Goal: Navigation & Orientation: Find specific page/section

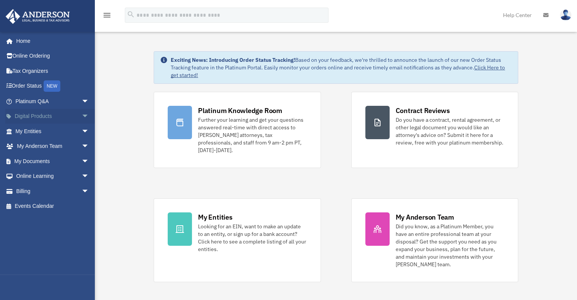
click at [84, 112] on span "arrow_drop_down" at bounding box center [89, 117] width 15 height 16
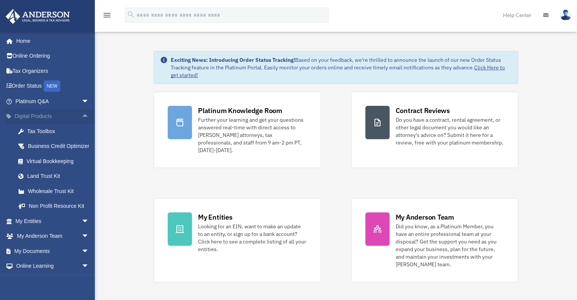
click at [82, 117] on span "arrow_drop_up" at bounding box center [89, 117] width 15 height 16
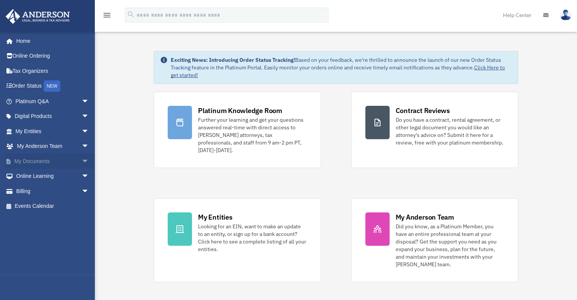
click at [82, 162] on span "arrow_drop_down" at bounding box center [89, 162] width 15 height 16
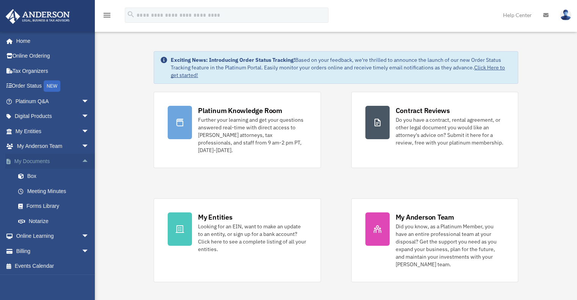
click at [82, 162] on span "arrow_drop_up" at bounding box center [89, 162] width 15 height 16
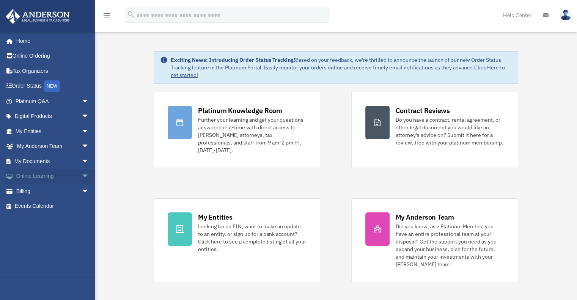
click at [82, 173] on span "arrow_drop_down" at bounding box center [89, 177] width 15 height 16
click at [53, 217] on link "Resources" at bounding box center [56, 221] width 90 height 15
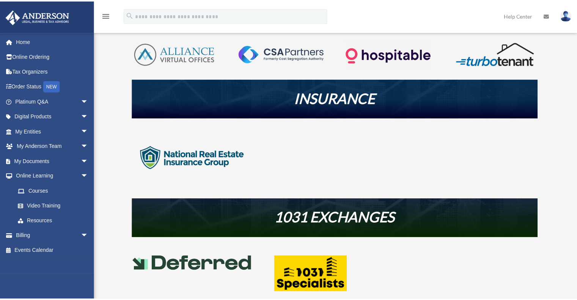
scroll to position [190, 0]
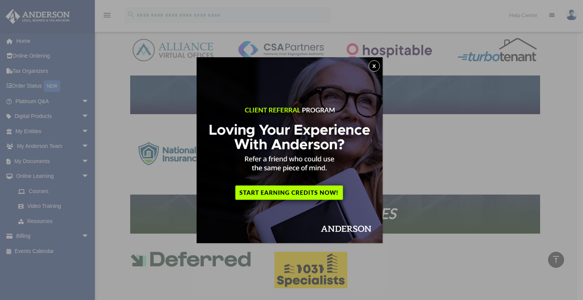
click at [375, 66] on button "x" at bounding box center [374, 65] width 11 height 11
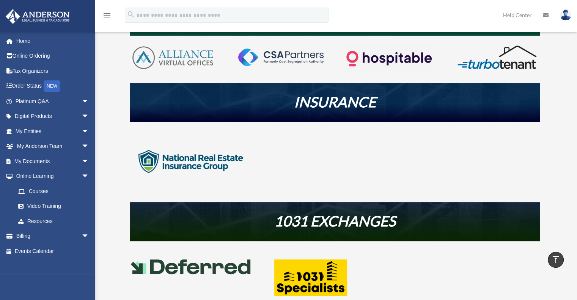
scroll to position [0, 0]
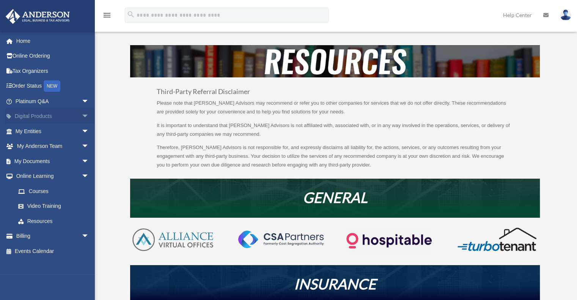
click at [82, 116] on span "arrow_drop_down" at bounding box center [89, 117] width 15 height 16
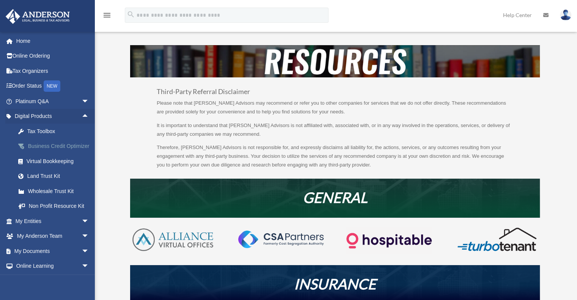
click at [45, 151] on div "Business Credit Optimizer" at bounding box center [59, 146] width 65 height 9
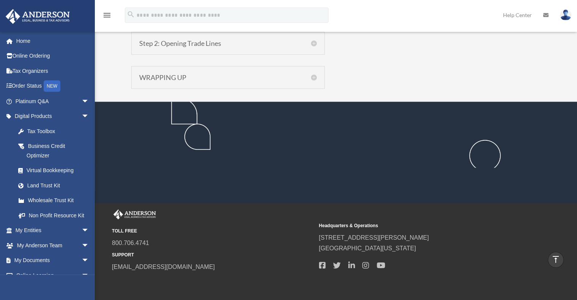
scroll to position [872, 0]
